Goal: Task Accomplishment & Management: Complete application form

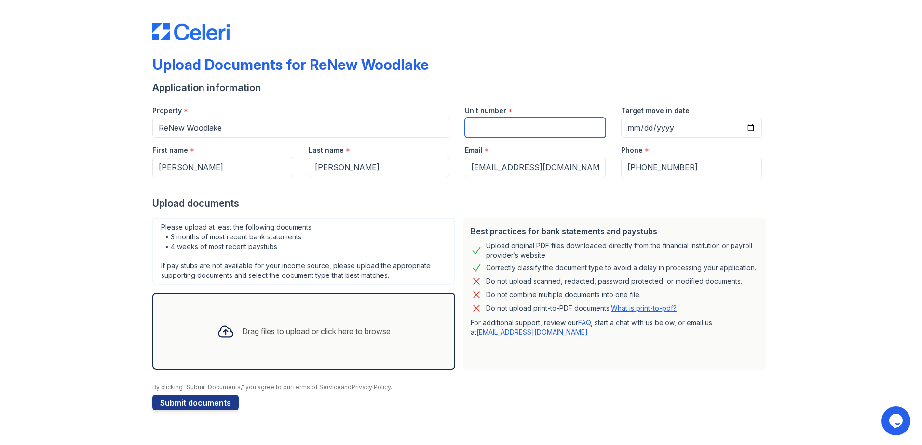
click at [527, 130] on input "Unit number" at bounding box center [535, 128] width 141 height 20
type input "2623 2"
drag, startPoint x: 816, startPoint y: 140, endPoint x: 809, endPoint y: 137, distance: 6.9
click at [815, 140] on div "Upload Documents for ReNew Woodlake Application information Property * ReNew Wo…" at bounding box center [460, 215] width 891 height 430
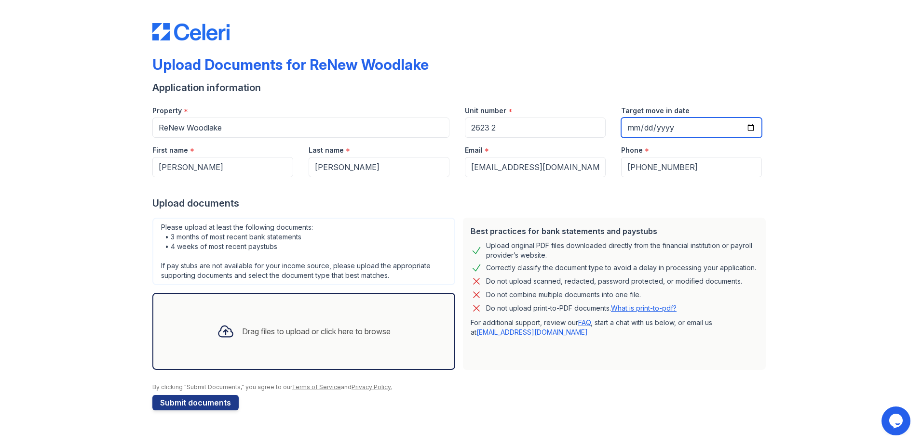
click at [750, 132] on input "Target move in date" at bounding box center [691, 128] width 141 height 20
type input "[DATE]"
click at [837, 185] on div "Upload Documents for ReNew Woodlake Application information Property * ReNew Wo…" at bounding box center [460, 215] width 891 height 430
click at [297, 332] on div "Drag files to upload or click here to browse" at bounding box center [316, 332] width 148 height 12
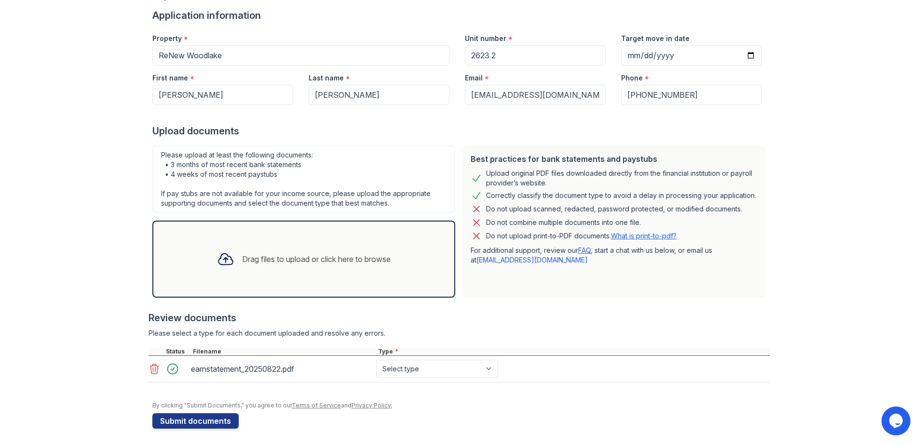
scroll to position [24, 0]
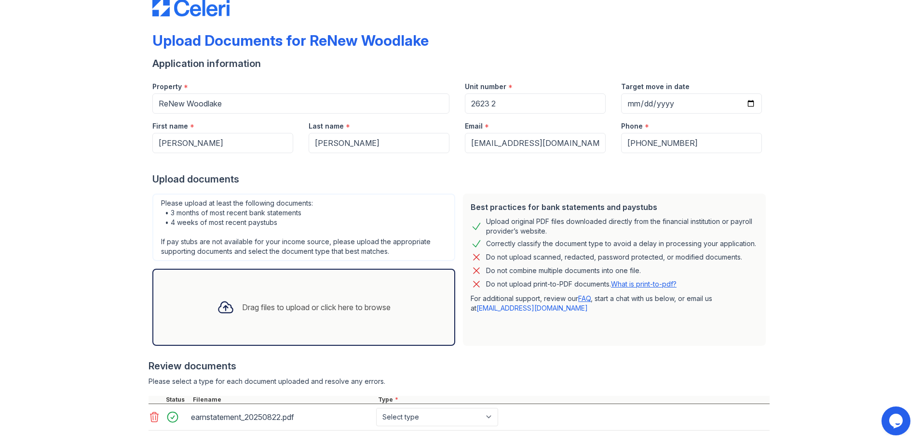
click at [398, 428] on div "earnstatement_20250822.pdf Select type Paystub Bank Statement Offer Letter Tax …" at bounding box center [458, 417] width 621 height 27
click at [400, 423] on select "Select type Paystub Bank Statement Offer Letter Tax Documents Benefit Award Let…" at bounding box center [437, 417] width 122 height 18
select select "paystub"
click at [376, 408] on select "Select type Paystub Bank Statement Offer Letter Tax Documents Benefit Award Let…" at bounding box center [437, 417] width 122 height 18
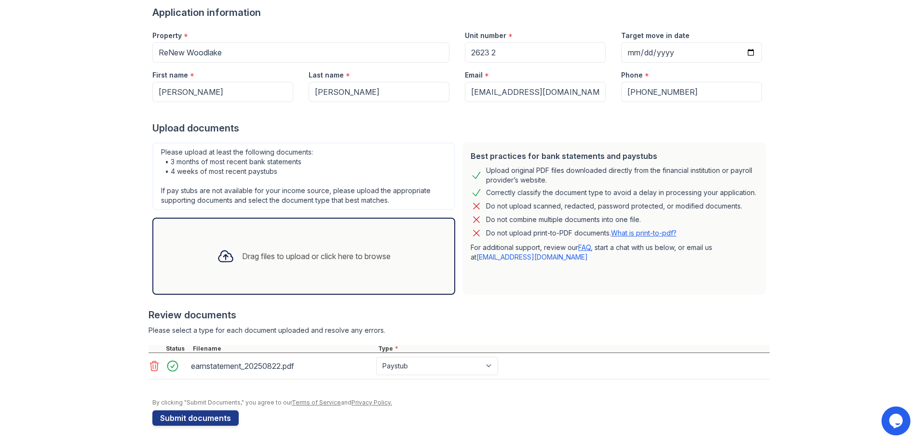
click at [801, 287] on div "Upload Documents for ReNew Woodlake Application information Property * ReNew Wo…" at bounding box center [460, 185] width 891 height 521
click at [390, 266] on div "Drag files to upload or click here to browse" at bounding box center [303, 256] width 189 height 33
click at [243, 261] on div "Drag files to upload or click here to browse" at bounding box center [316, 257] width 148 height 12
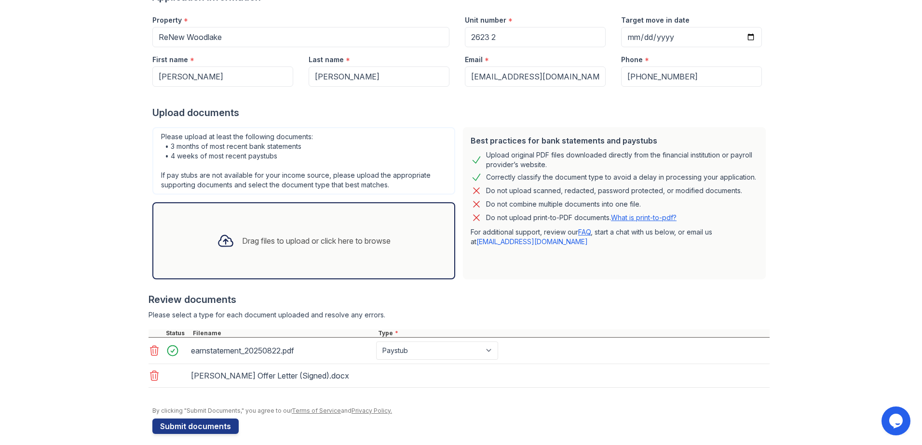
scroll to position [99, 0]
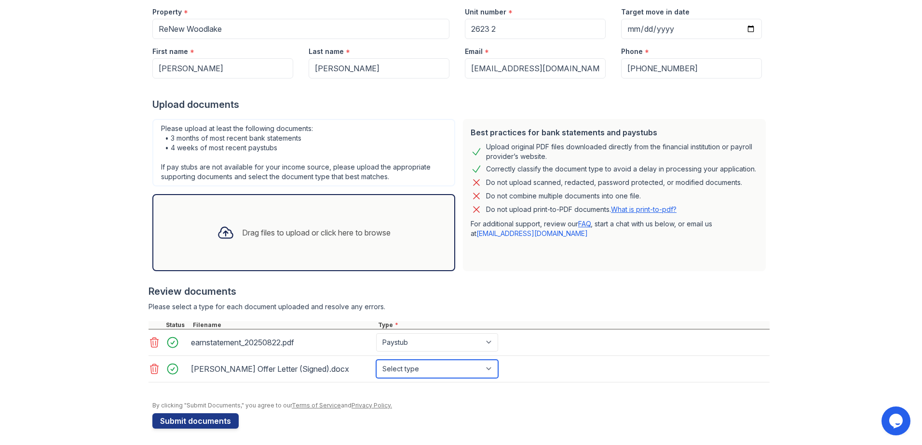
click at [442, 374] on select "Select type Paystub Bank Statement Offer Letter Tax Documents Benefit Award Let…" at bounding box center [437, 369] width 122 height 18
select select "offer_letter"
click at [376, 360] on select "Select type Paystub Bank Statement Offer Letter Tax Documents Benefit Award Let…" at bounding box center [437, 369] width 122 height 18
click at [488, 413] on form "Application information Property * ReNew Woodlake Unit number * 2623 2 Target m…" at bounding box center [460, 205] width 617 height 447
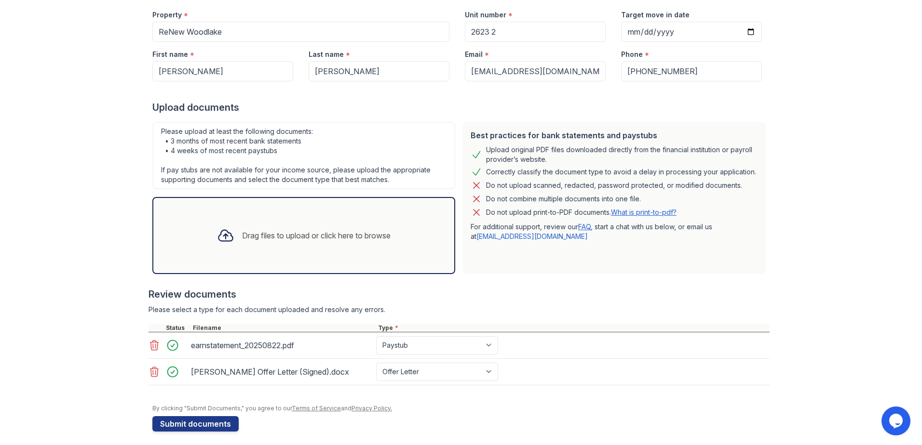
scroll to position [102, 0]
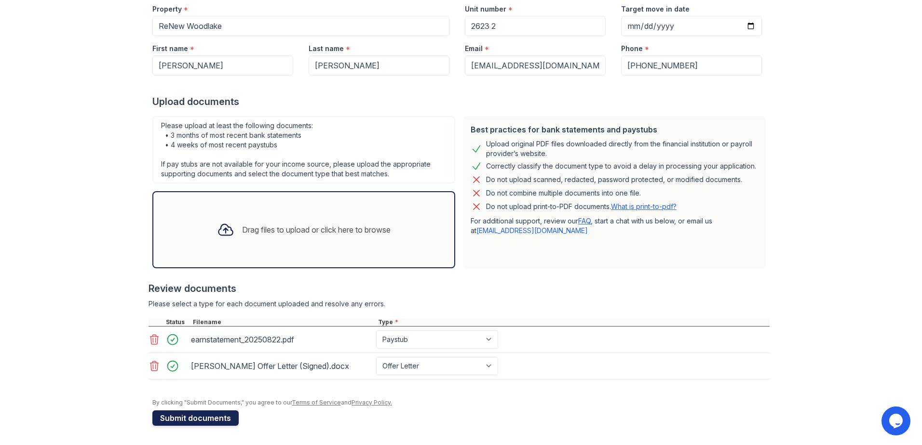
click at [211, 425] on button "Submit documents" at bounding box center [195, 418] width 86 height 15
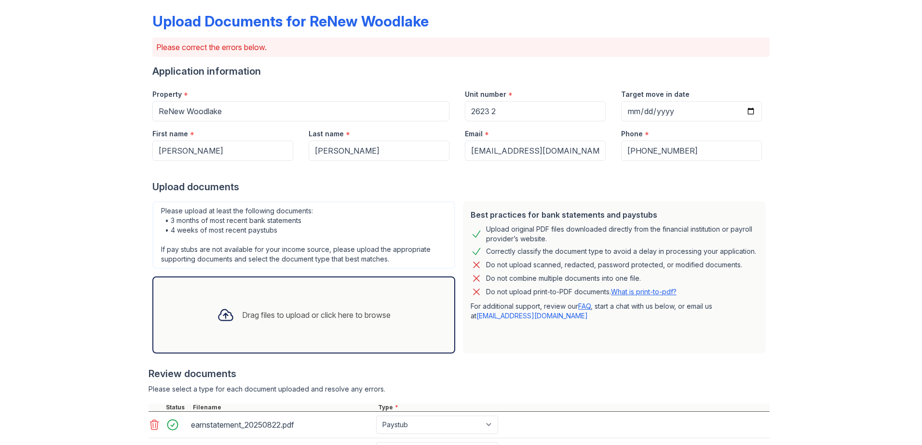
scroll to position [160, 0]
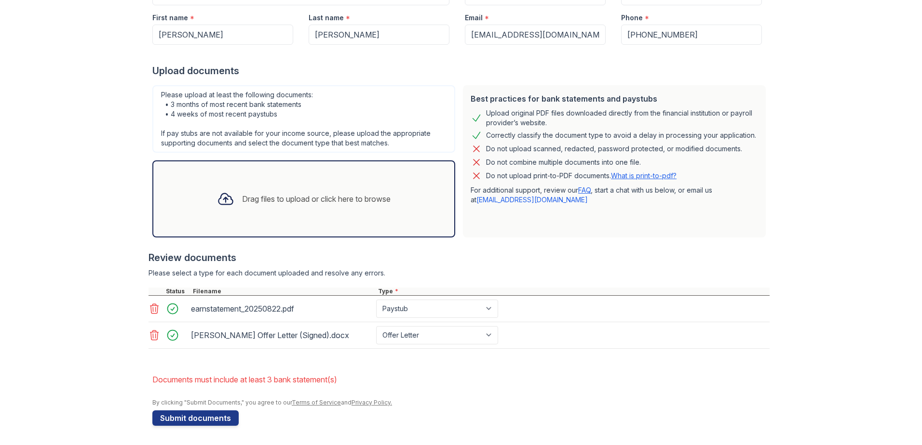
click at [108, 281] on div "Upload Documents for ReNew Woodlake Please correct the errors below. Applicatio…" at bounding box center [460, 142] width 891 height 605
click at [301, 185] on div "Drag files to upload or click here to browse" at bounding box center [303, 199] width 189 height 33
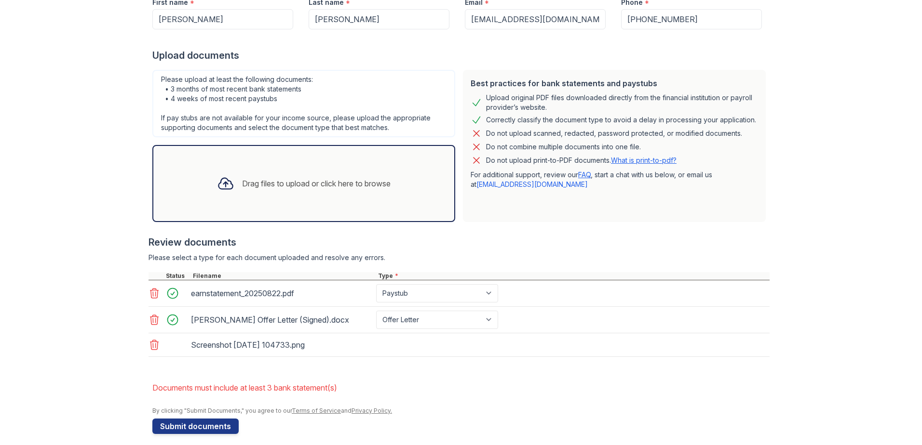
scroll to position [183, 0]
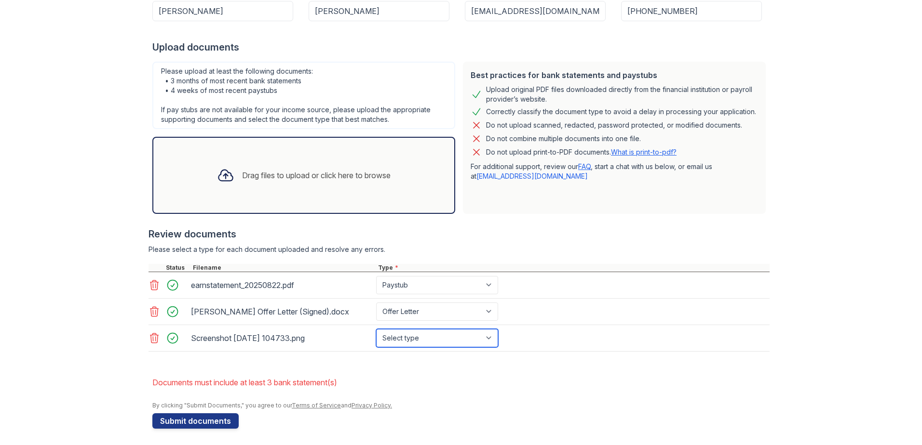
click at [462, 337] on select "Select type Paystub Bank Statement Offer Letter Tax Documents Benefit Award Let…" at bounding box center [437, 338] width 122 height 18
select select "paystub"
click at [376, 329] on select "Select type Paystub Bank Statement Offer Letter Tax Documents Benefit Award Let…" at bounding box center [437, 338] width 122 height 18
click at [74, 362] on div "Upload Documents for ReNew Woodlake Please correct the errors below. Applicatio…" at bounding box center [460, 133] width 891 height 632
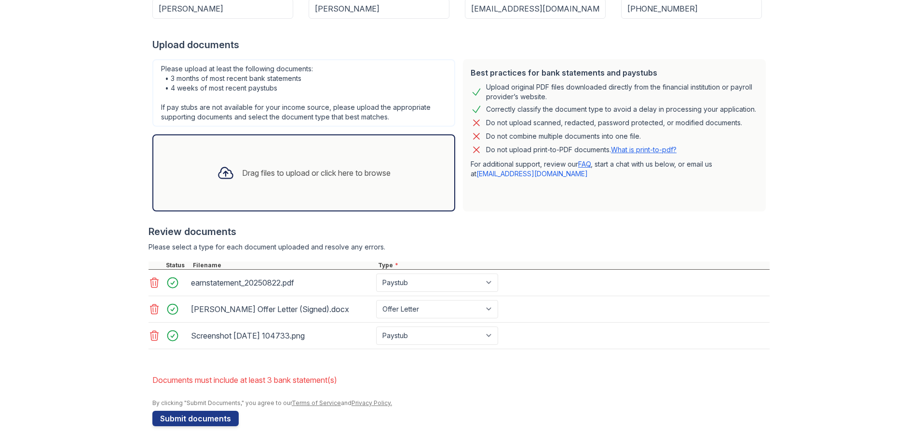
scroll to position [186, 0]
click at [189, 417] on button "Submit documents" at bounding box center [195, 418] width 86 height 15
click at [148, 337] on icon at bounding box center [154, 336] width 12 height 12
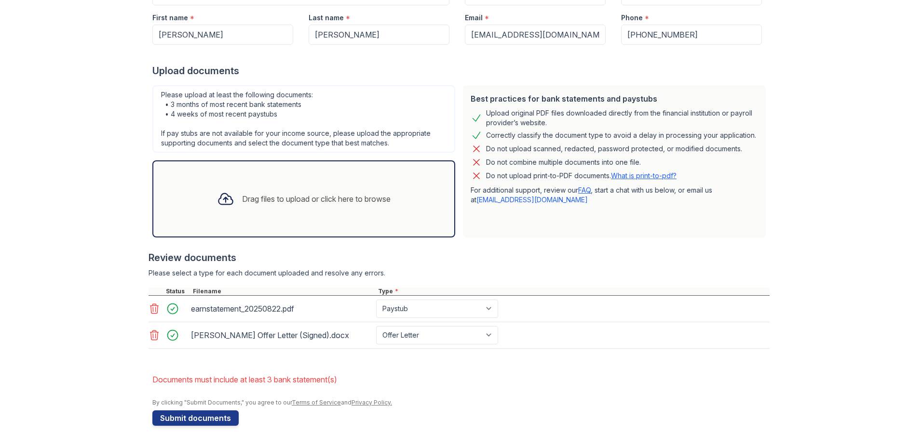
click at [324, 184] on div "Drag files to upload or click here to browse" at bounding box center [303, 199] width 189 height 33
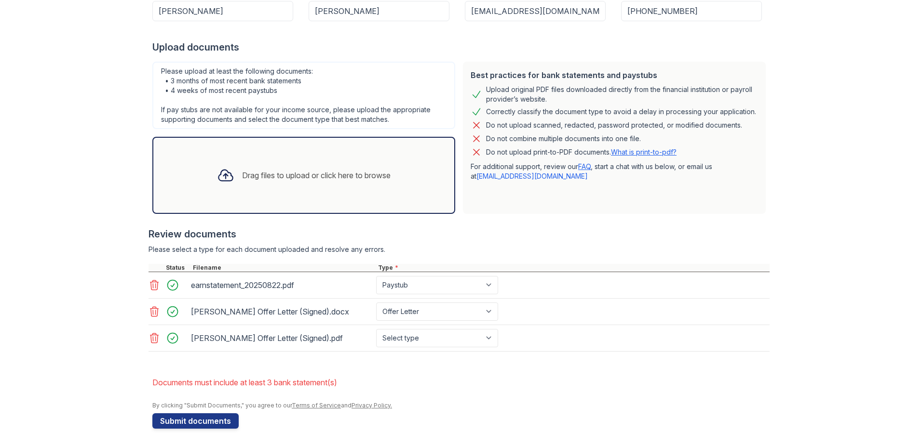
scroll to position [186, 0]
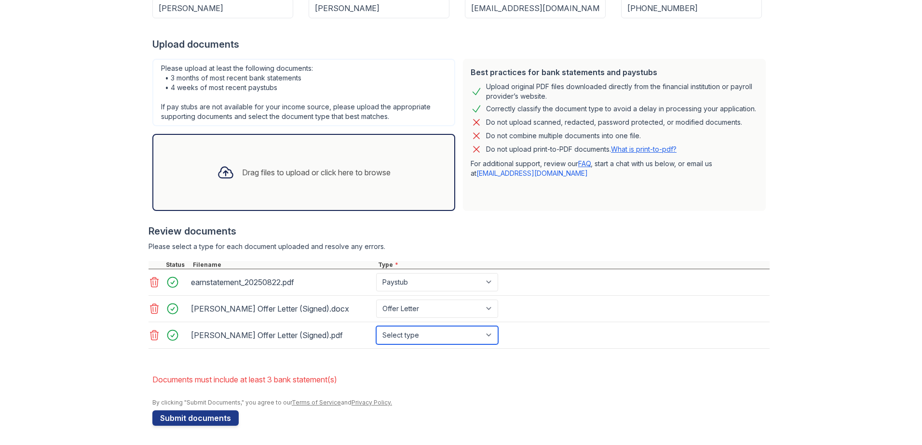
click at [425, 336] on select "Select type Paystub Bank Statement Offer Letter Tax Documents Benefit Award Let…" at bounding box center [437, 335] width 122 height 18
select select "offer_letter"
click at [376, 326] on select "Select type Paystub Bank Statement Offer Letter Tax Documents Benefit Award Let…" at bounding box center [437, 335] width 122 height 18
click at [525, 373] on li "Documents must include at least 3 bank statement(s)" at bounding box center [460, 379] width 617 height 19
click at [202, 416] on button "Submit documents" at bounding box center [195, 418] width 86 height 15
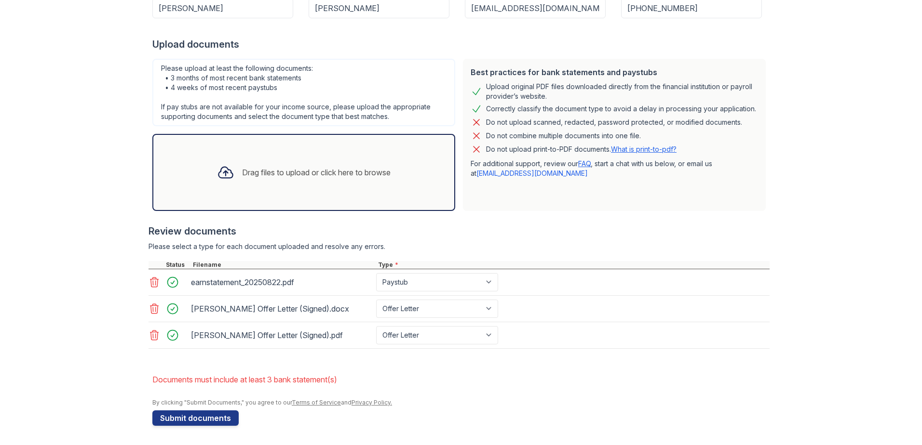
drag, startPoint x: 413, startPoint y: 325, endPoint x: 416, endPoint y: 332, distance: 7.3
click at [413, 326] on div "[PERSON_NAME] Offer Letter (Signed).pdf Paystub Bank Statement Offer Letter Tax…" at bounding box center [458, 336] width 621 height 27
drag, startPoint x: 416, startPoint y: 333, endPoint x: 428, endPoint y: 346, distance: 17.7
click at [416, 333] on select "Paystub Bank Statement Offer Letter Tax Documents Benefit Award Letter Investme…" at bounding box center [437, 335] width 122 height 18
click at [583, 377] on li "Documents must include at least 3 bank statement(s)" at bounding box center [460, 379] width 617 height 19
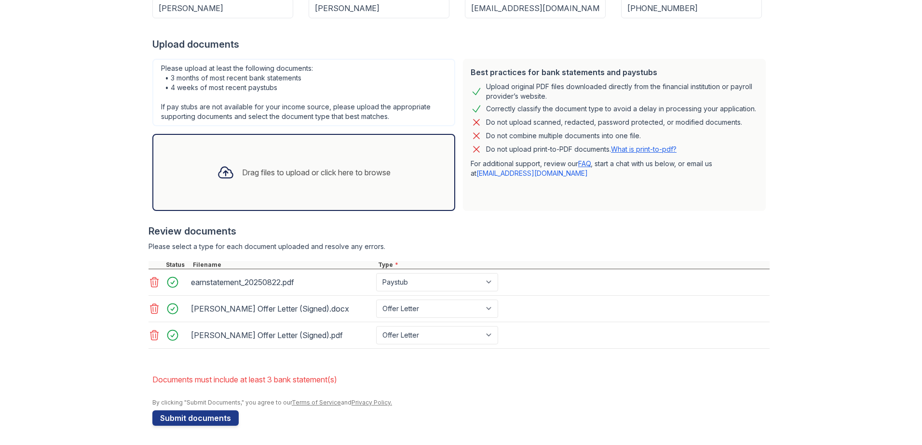
click at [245, 175] on div "Drag files to upload or click here to browse" at bounding box center [316, 173] width 148 height 12
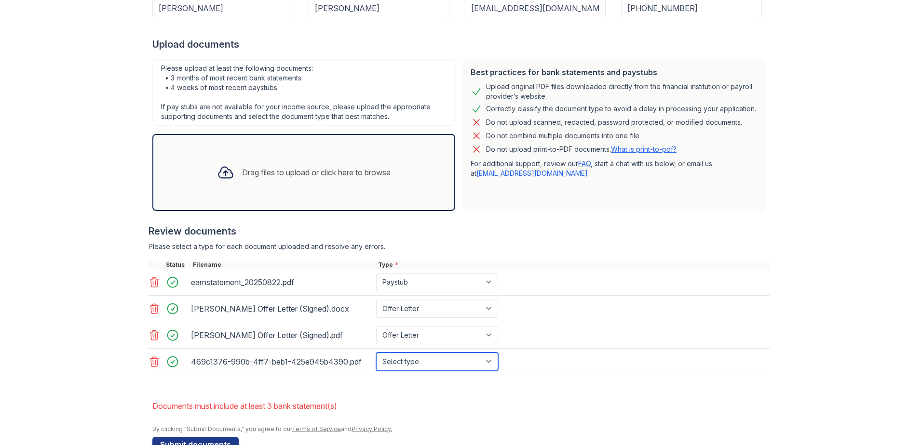
click at [439, 363] on select "Select type Paystub Bank Statement Offer Letter Tax Documents Benefit Award Let…" at bounding box center [437, 362] width 122 height 18
select select "bank_statement"
click at [376, 353] on select "Select type Paystub Bank Statement Offer Letter Tax Documents Benefit Award Let…" at bounding box center [437, 362] width 122 height 18
click at [531, 401] on li "Documents must include at least 3 bank statement(s)" at bounding box center [460, 406] width 617 height 19
click at [274, 187] on div "Drag files to upload or click here to browse" at bounding box center [303, 172] width 189 height 33
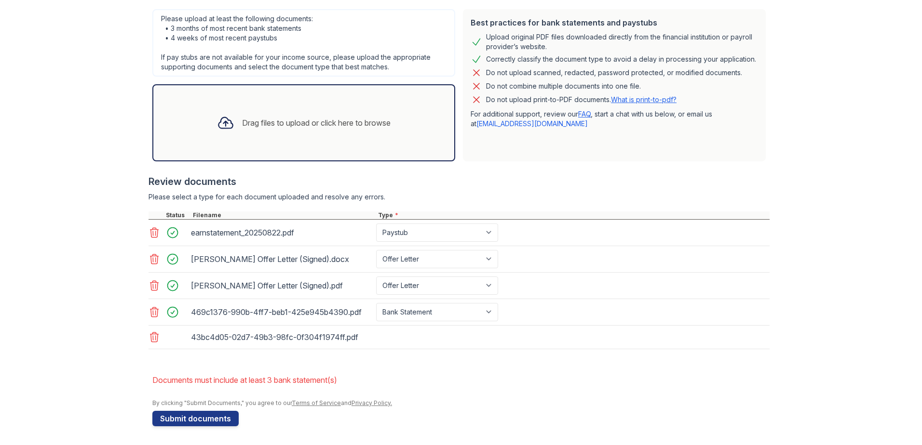
scroll to position [236, 0]
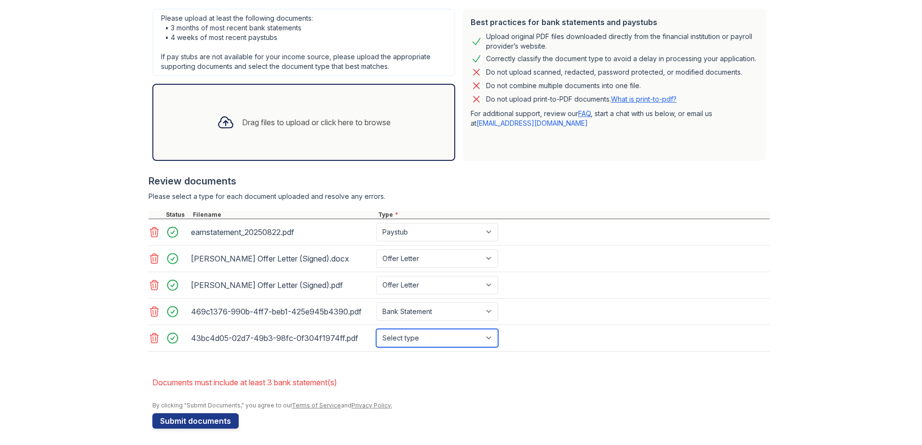
click at [447, 339] on select "Select type Paystub Bank Statement Offer Letter Tax Documents Benefit Award Let…" at bounding box center [437, 338] width 122 height 18
select select "bank_statement"
click at [376, 329] on select "Select type Paystub Bank Statement Offer Letter Tax Documents Benefit Award Let…" at bounding box center [437, 338] width 122 height 18
click at [504, 382] on li "Documents must include at least 3 bank statement(s)" at bounding box center [460, 382] width 617 height 19
click at [343, 105] on div "Drag files to upload or click here to browse" at bounding box center [303, 122] width 303 height 77
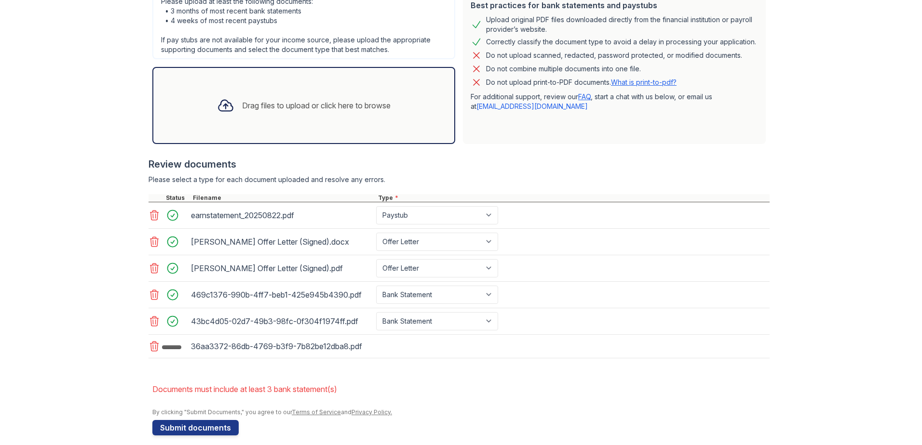
scroll to position [263, 0]
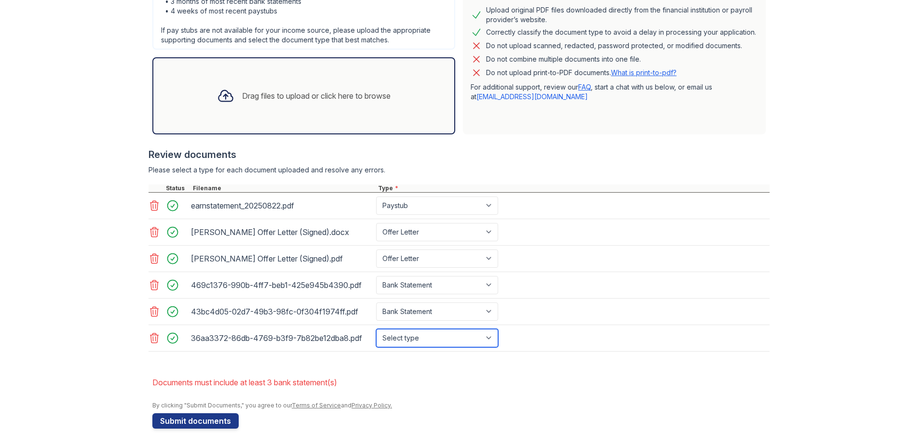
click at [451, 343] on select "Select type Paystub Bank Statement Offer Letter Tax Documents Benefit Award Let…" at bounding box center [437, 338] width 122 height 18
select select "bank_statement"
click at [376, 329] on select "Select type Paystub Bank Statement Offer Letter Tax Documents Benefit Award Let…" at bounding box center [437, 338] width 122 height 18
click at [498, 367] on form "Application information Property * ReNew Woodlake Unit number * 2623 2 Target m…" at bounding box center [460, 137] width 617 height 584
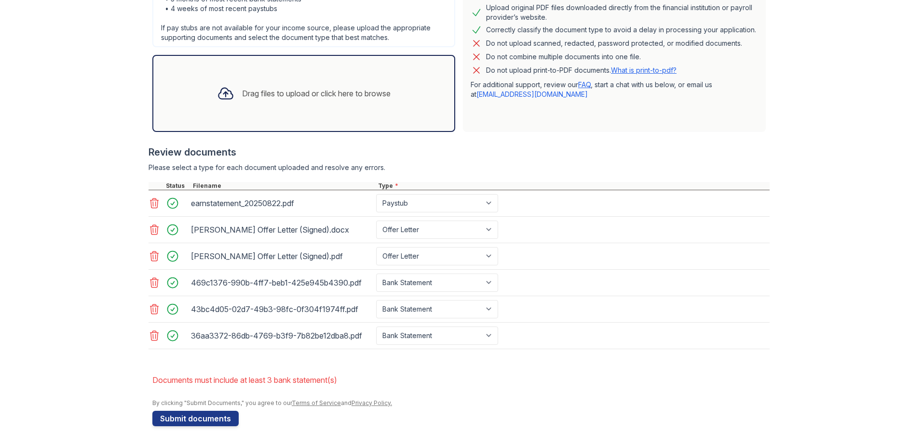
scroll to position [266, 0]
click at [197, 419] on button "Submit documents" at bounding box center [195, 418] width 86 height 15
